Goal: Information Seeking & Learning: Learn about a topic

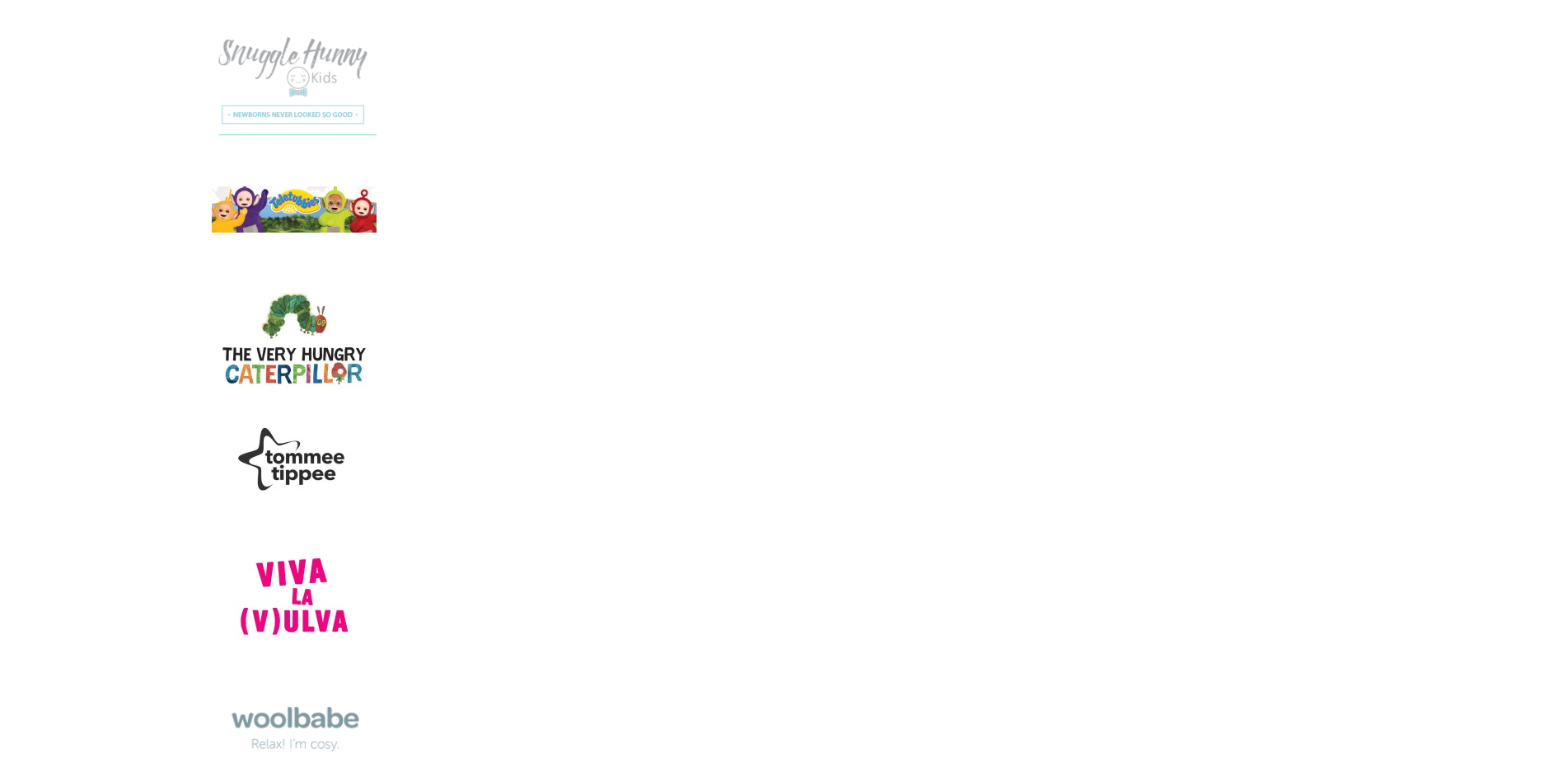
scroll to position [16585, 0]
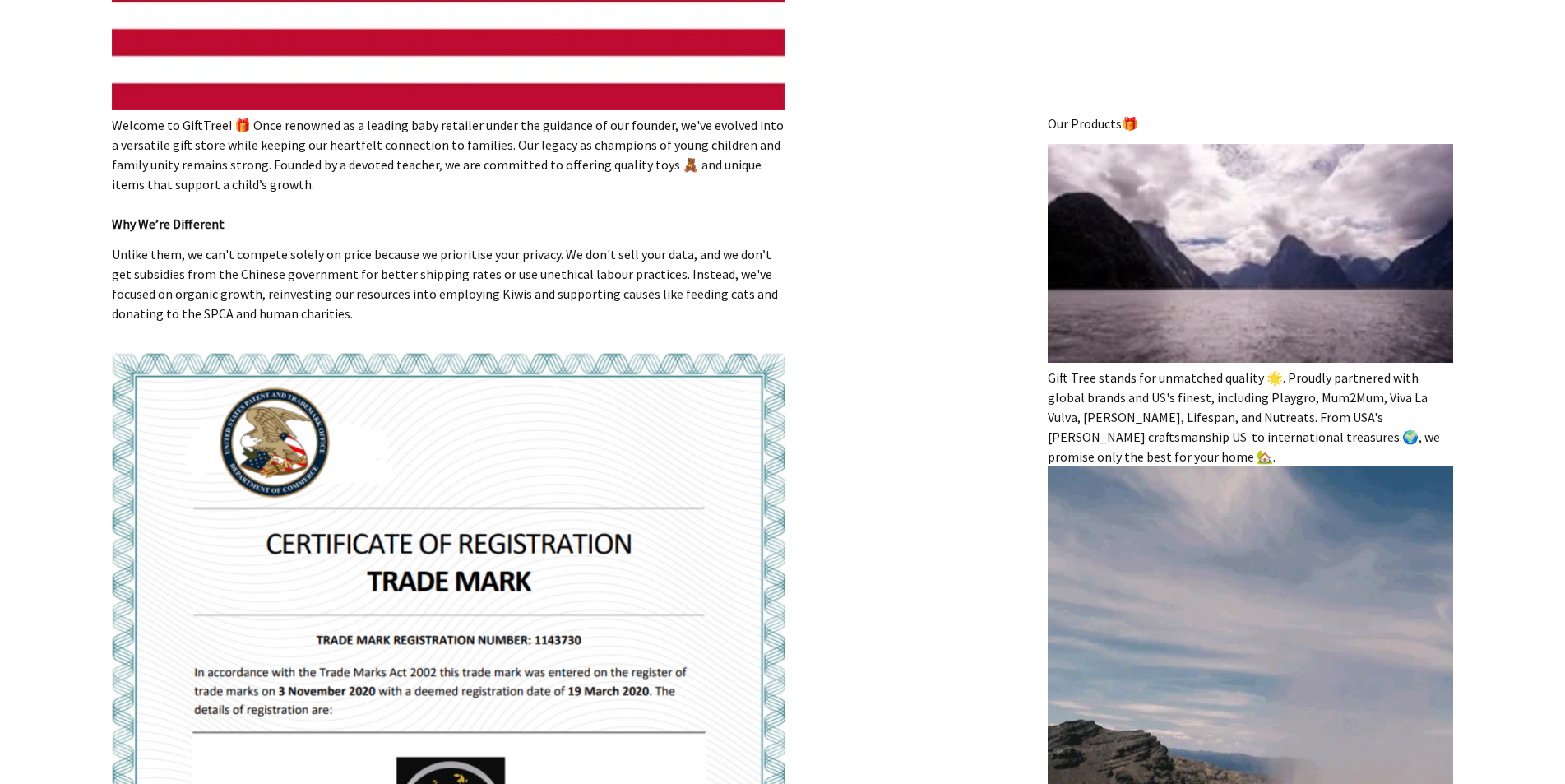
scroll to position [575, 0]
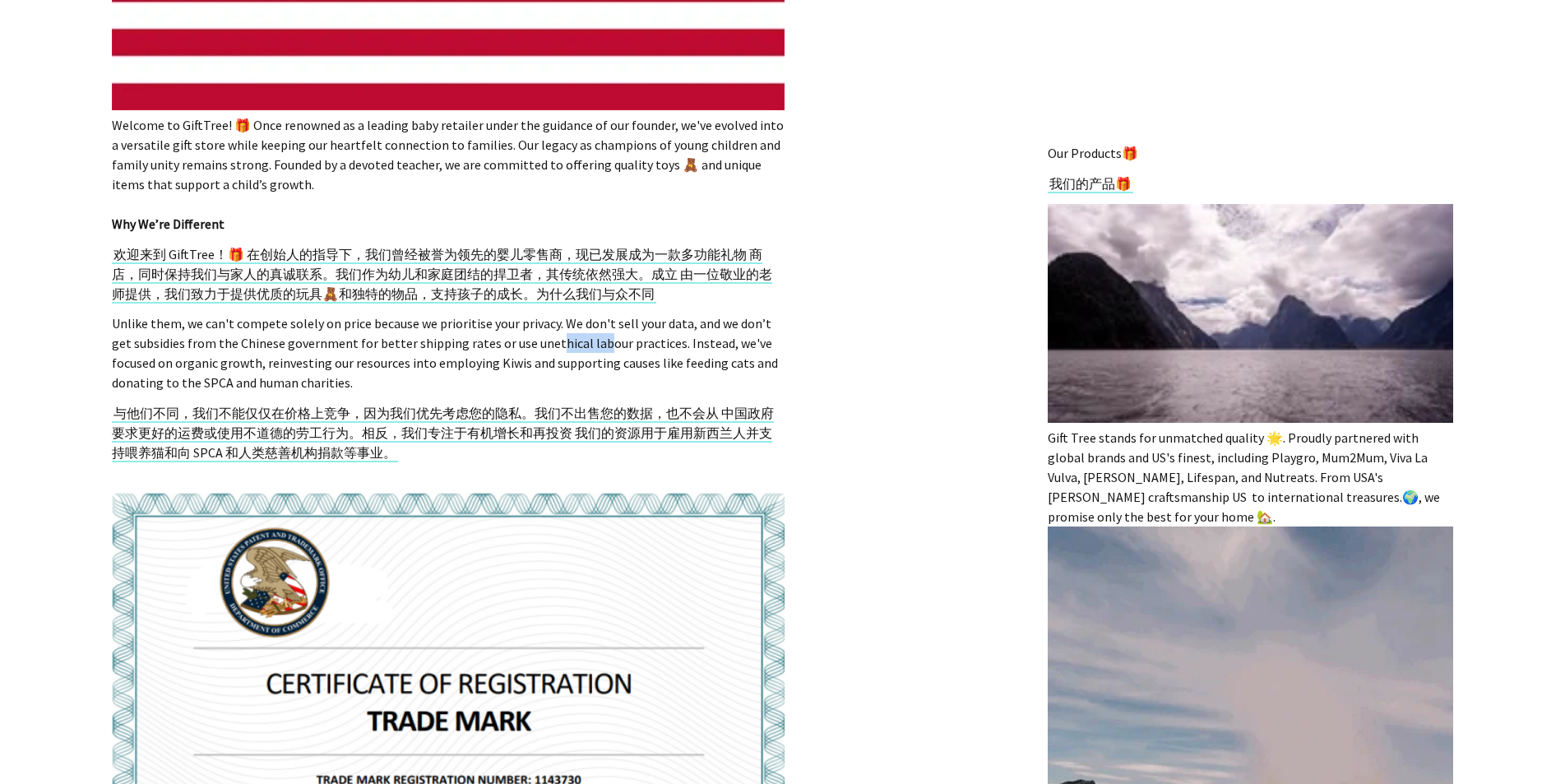
drag, startPoint x: 505, startPoint y: 345, endPoint x: 554, endPoint y: 349, distance: 49.2
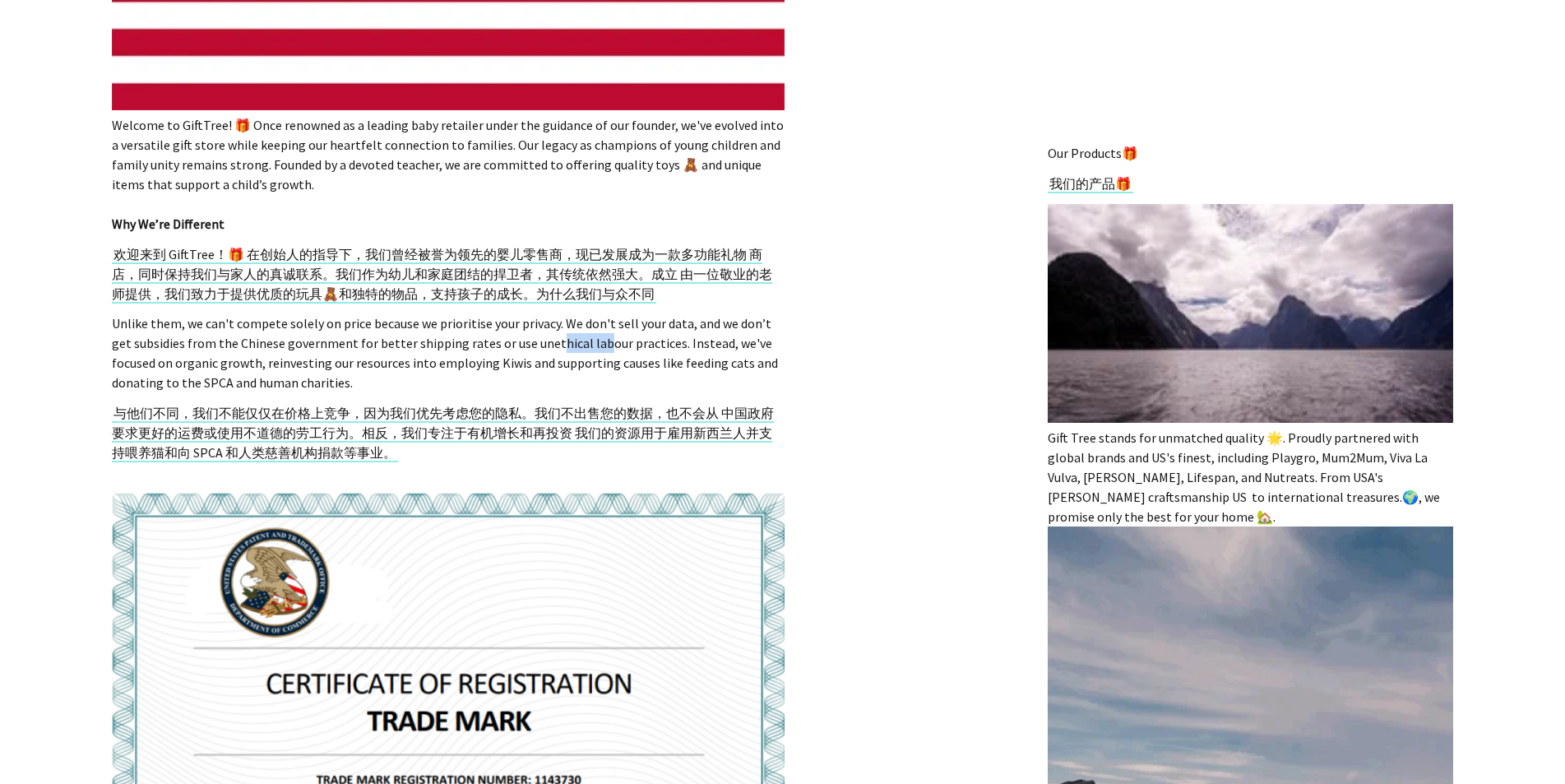
click at [554, 349] on font "Unlike them, we can't compete solely on price because we prioritise your privac…" at bounding box center [445, 353] width 666 height 76
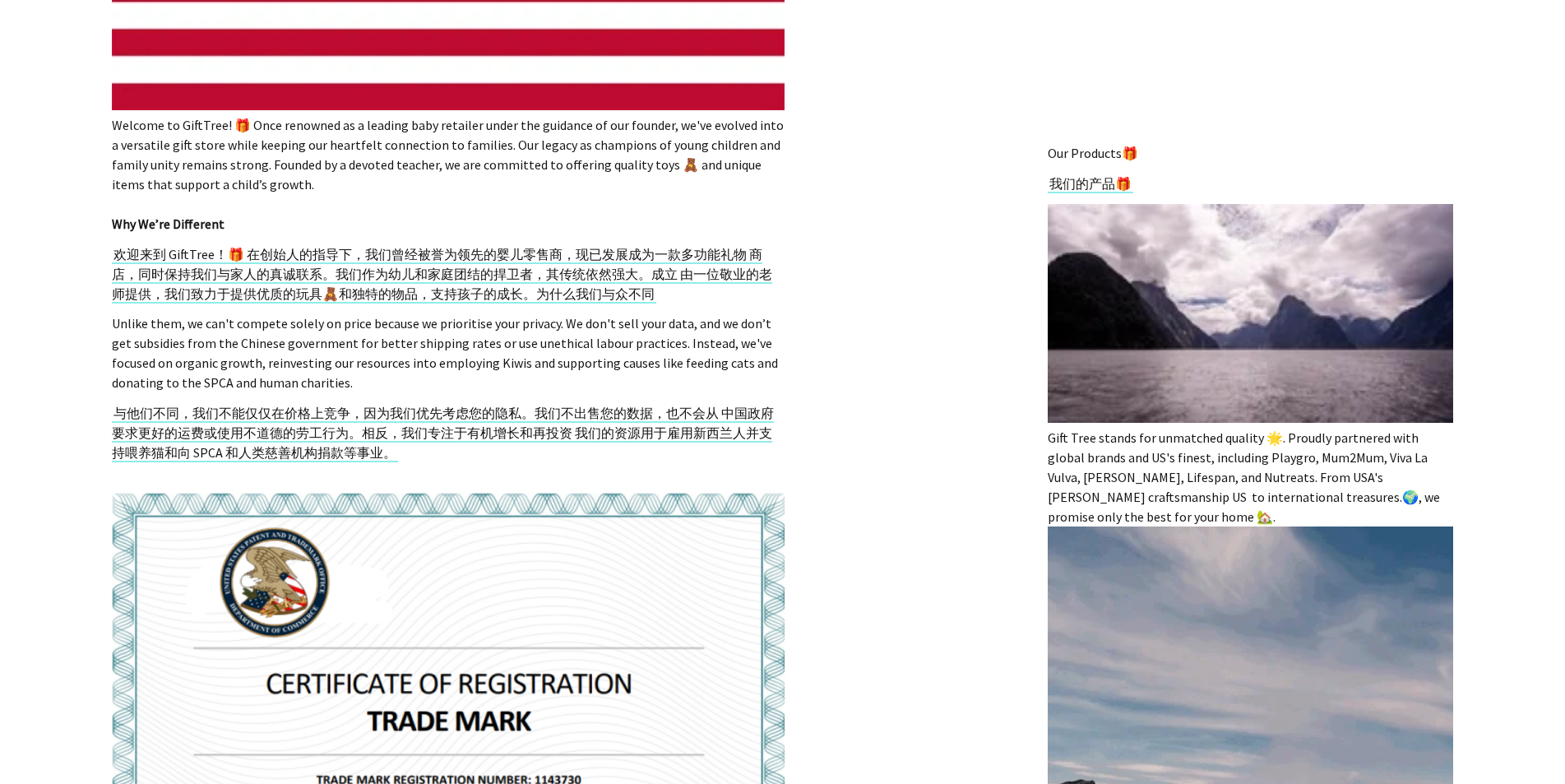
click at [738, 383] on p "Unlike them, we can't compete solely on price because we prioritise your privac…" at bounding box center [449, 353] width 673 height 79
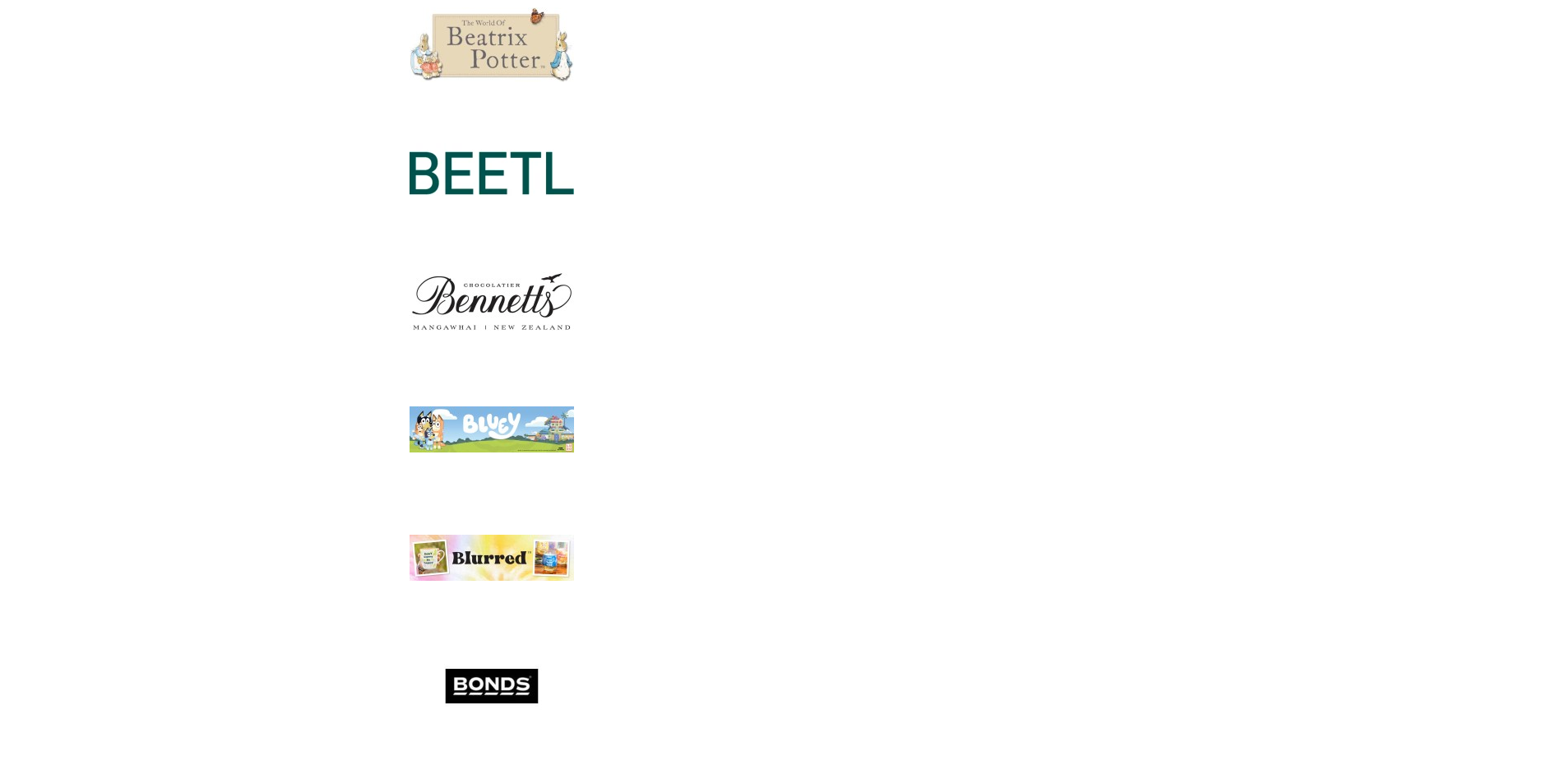
scroll to position [4030, 0]
